Goal: Transaction & Acquisition: Subscribe to service/newsletter

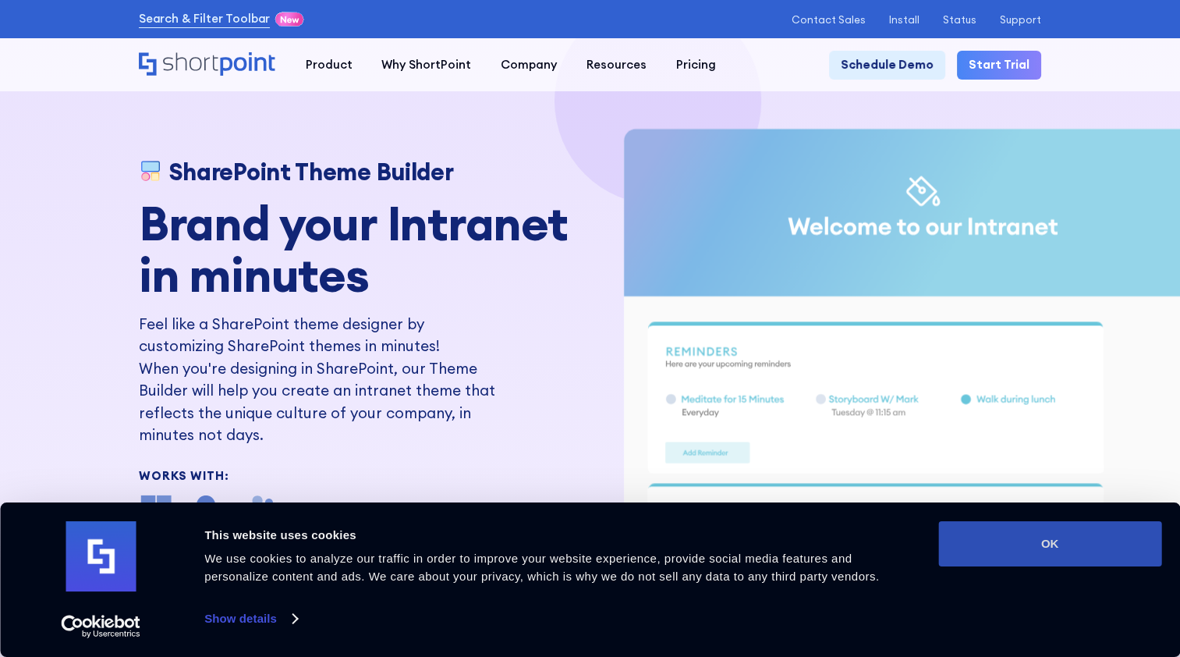
click at [1102, 540] on button "OK" at bounding box center [1049, 543] width 223 height 45
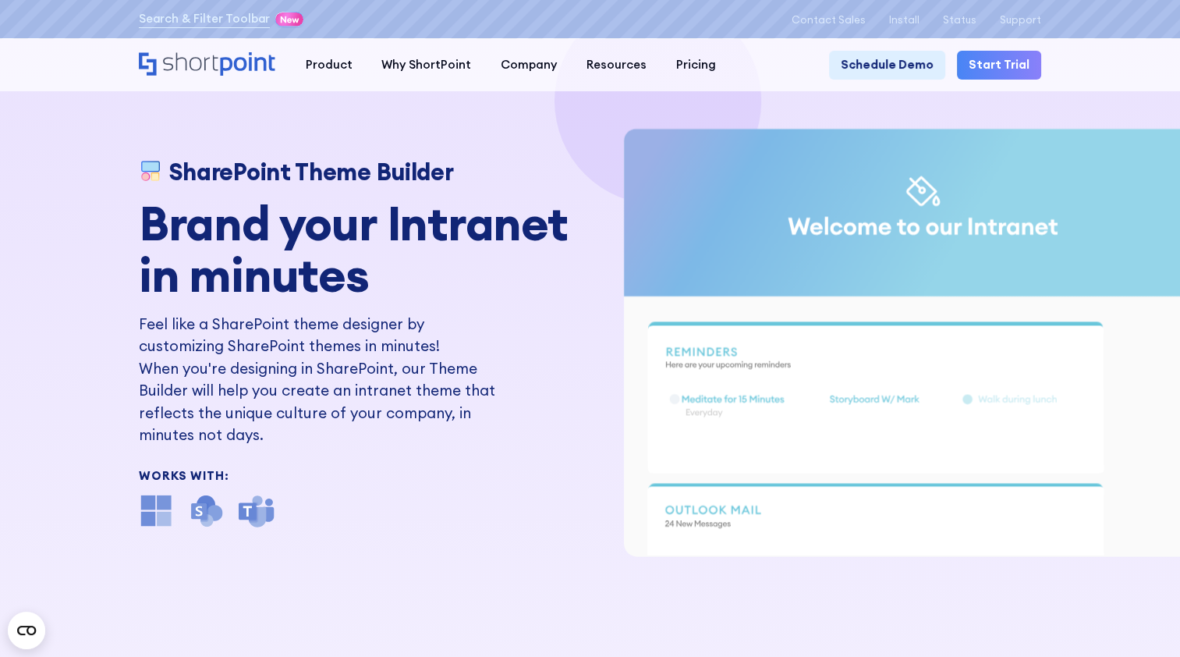
click at [1019, 66] on link "Start Trial" at bounding box center [999, 66] width 84 height 30
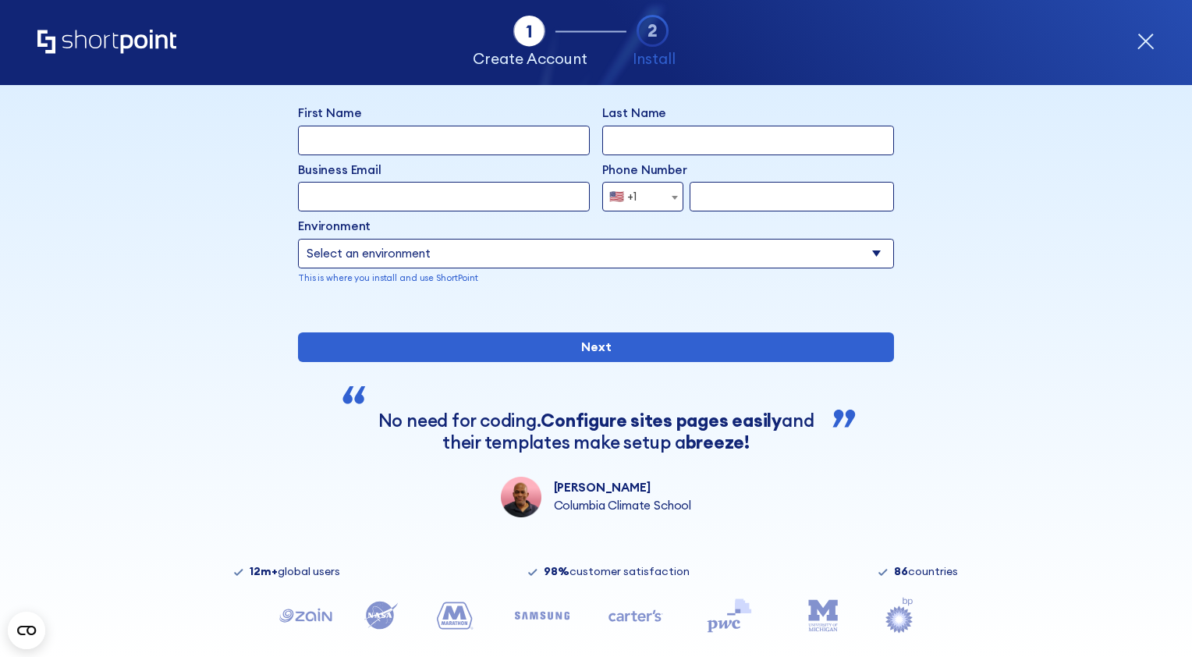
scroll to position [156, 0]
